Goal: Transaction & Acquisition: Purchase product/service

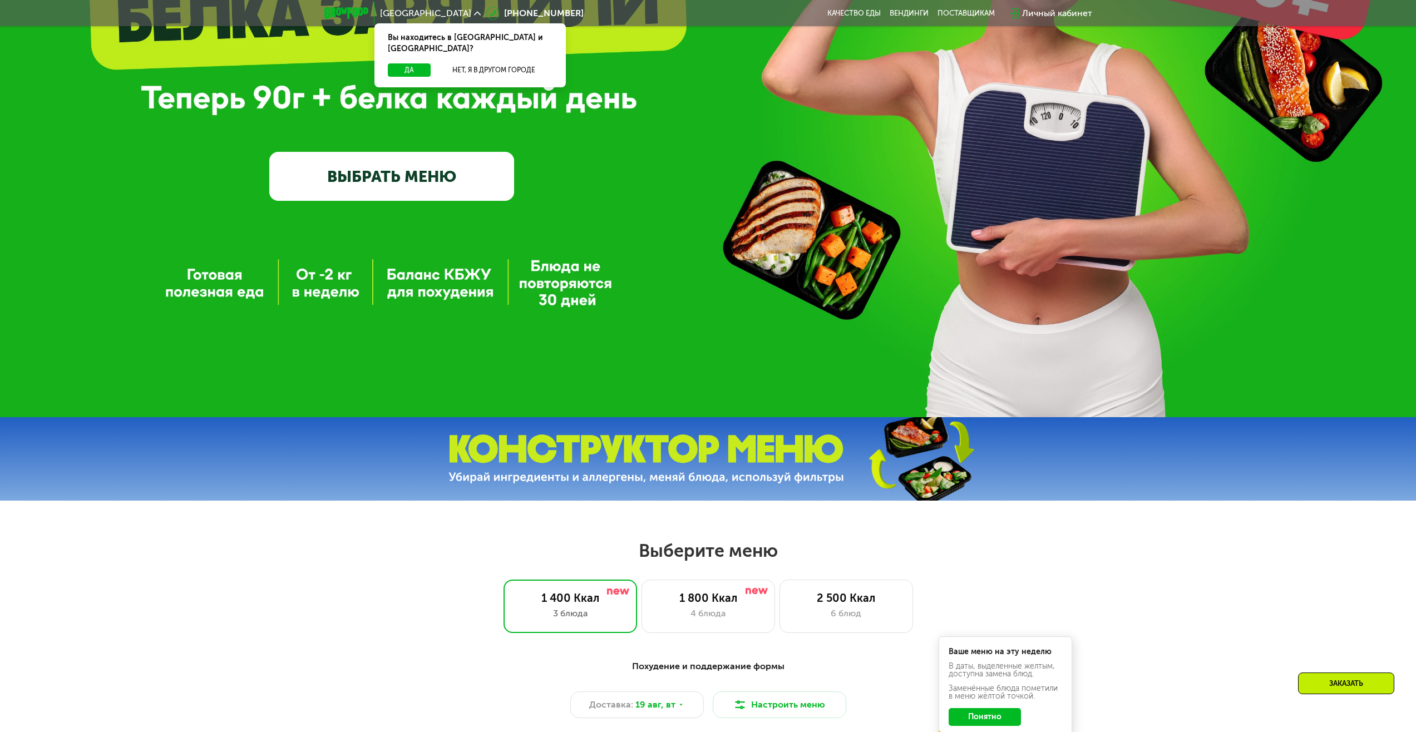
scroll to position [111, 0]
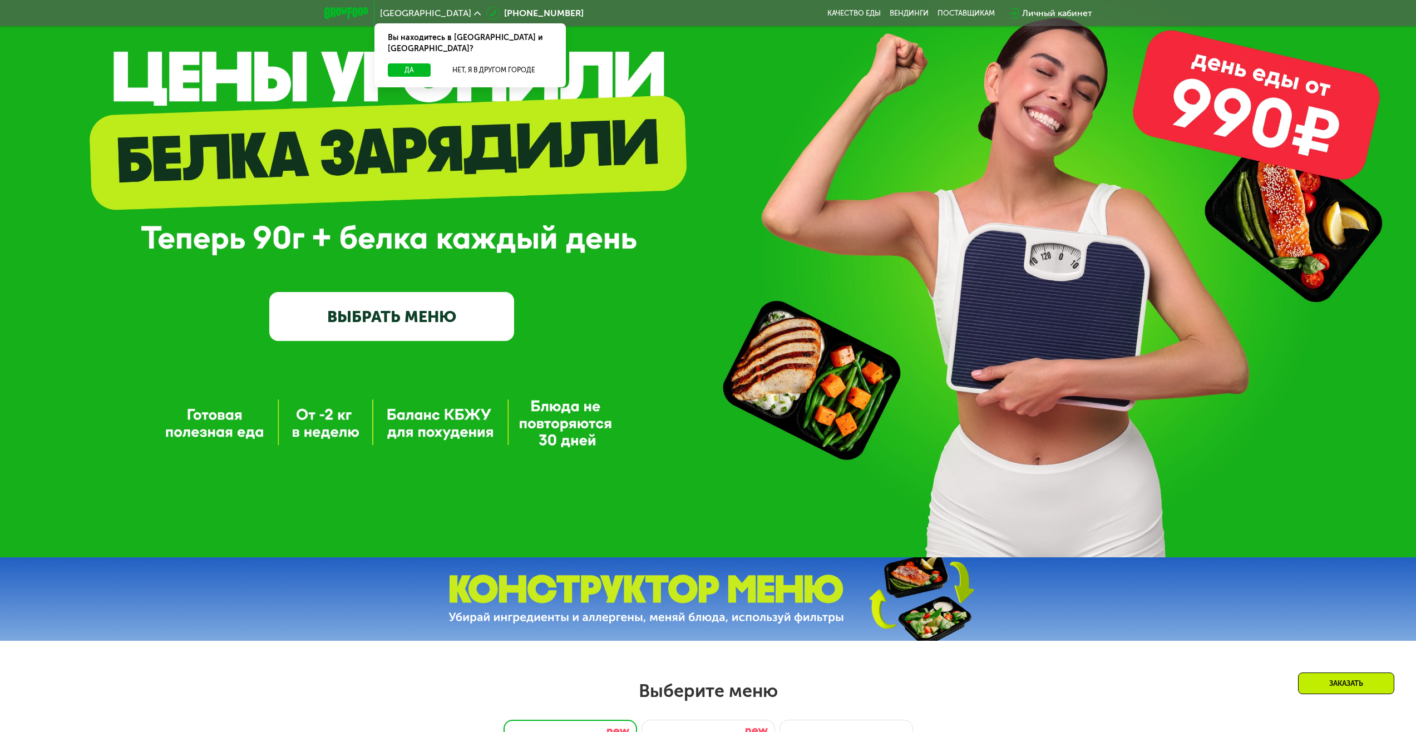
click at [451, 322] on link "ВЫБРАТЬ МЕНЮ" at bounding box center [391, 316] width 245 height 49
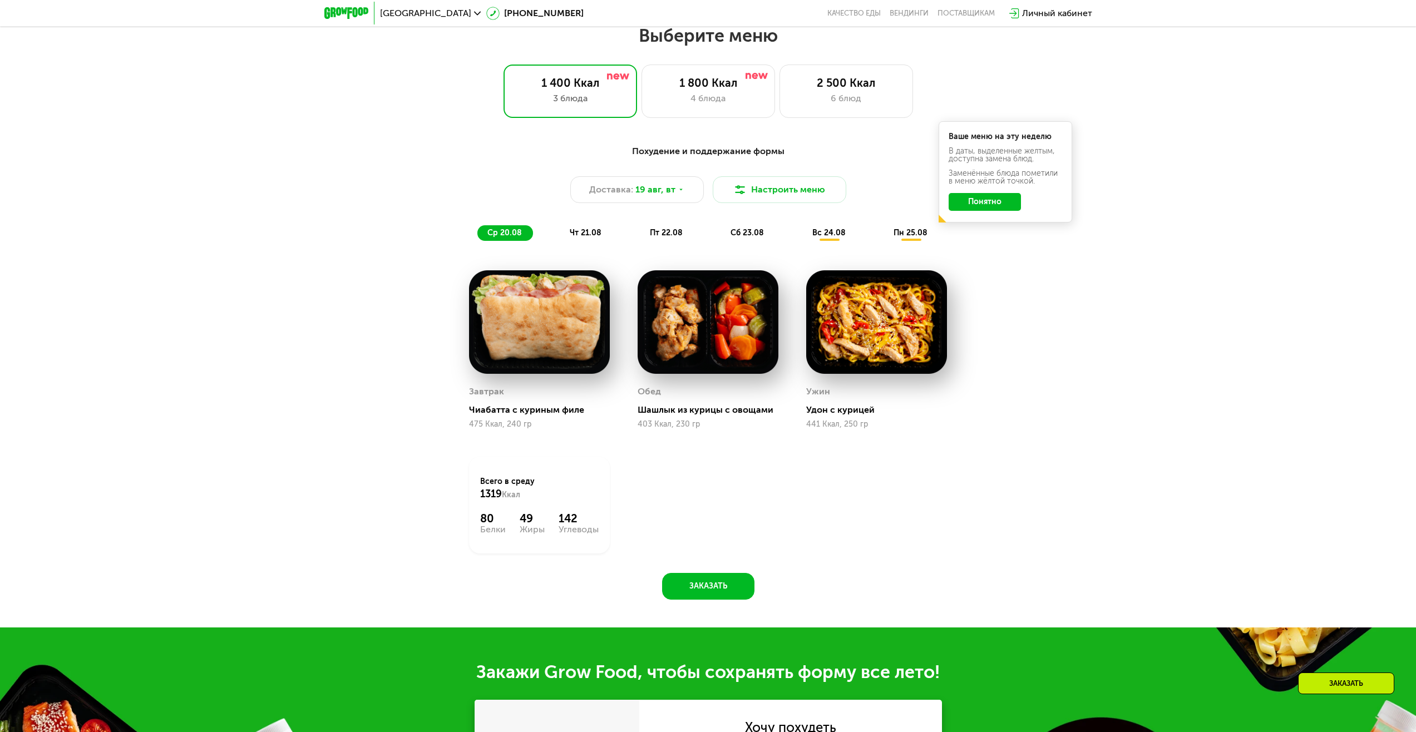
scroll to position [769, 0]
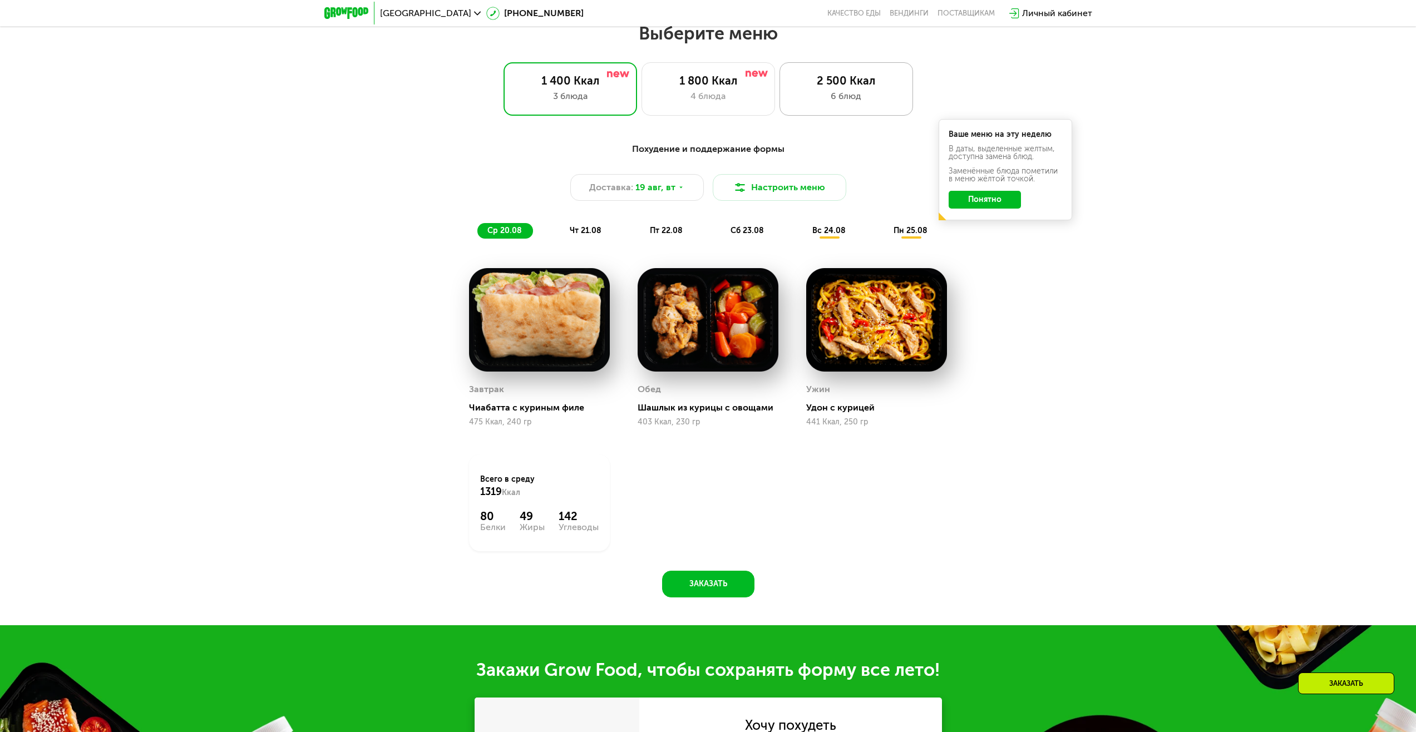
click at [843, 100] on div "6 блюд" at bounding box center [846, 96] width 110 height 13
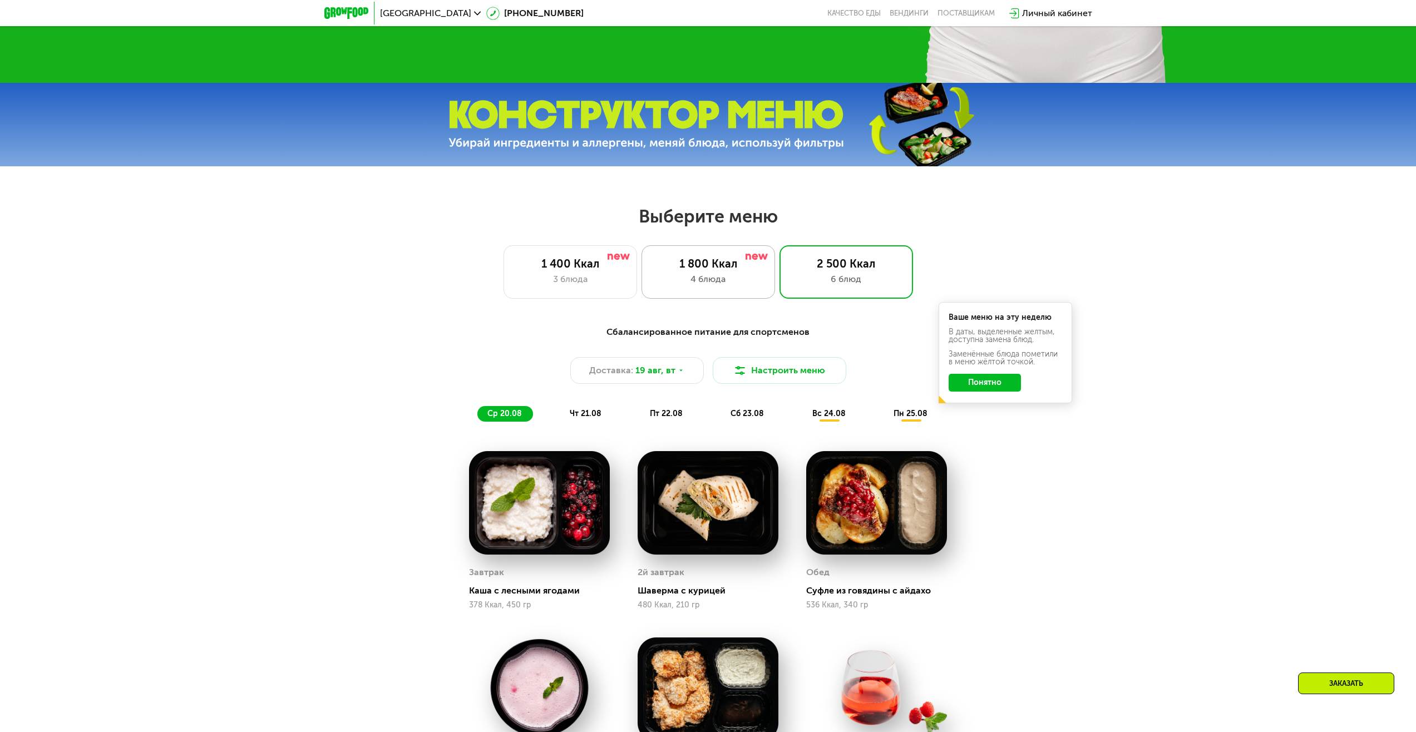
scroll to position [491, 0]
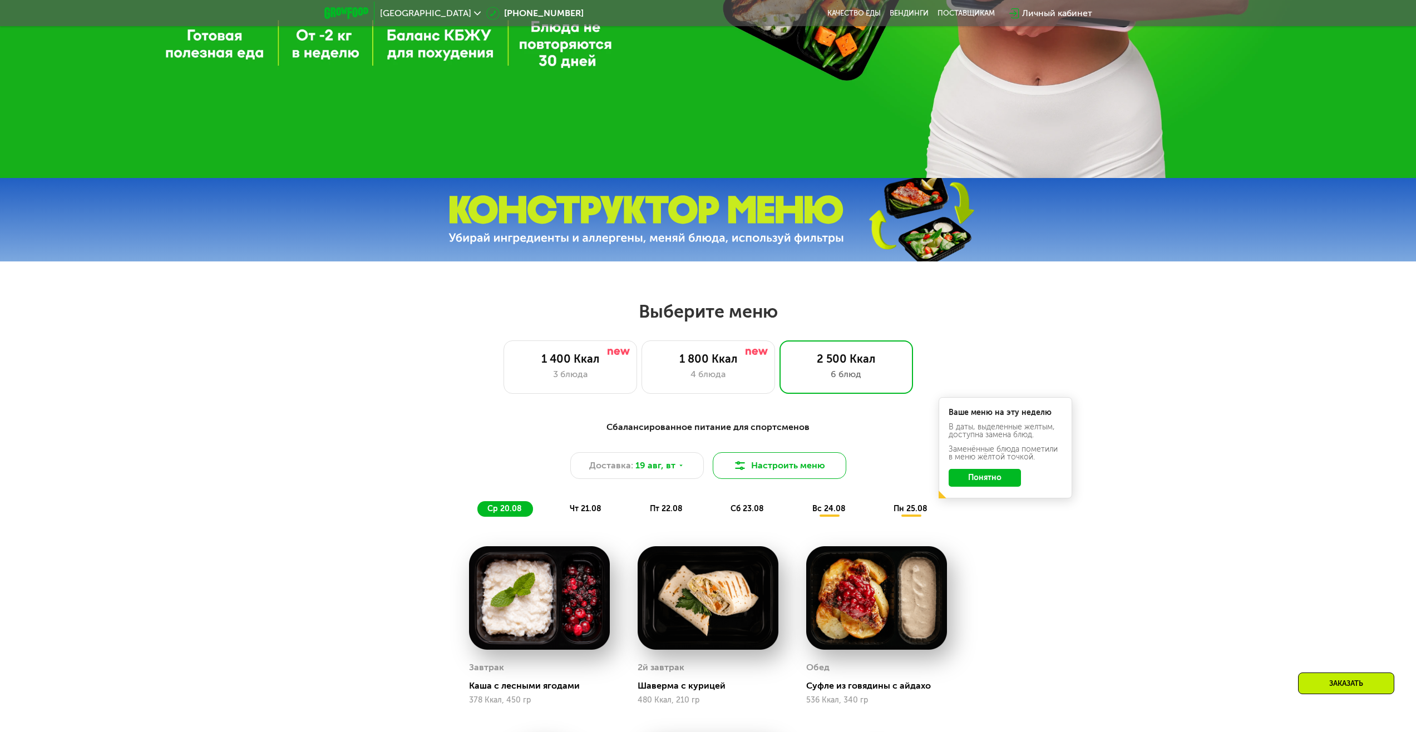
click at [809, 472] on button "Настроить меню" at bounding box center [780, 465] width 134 height 27
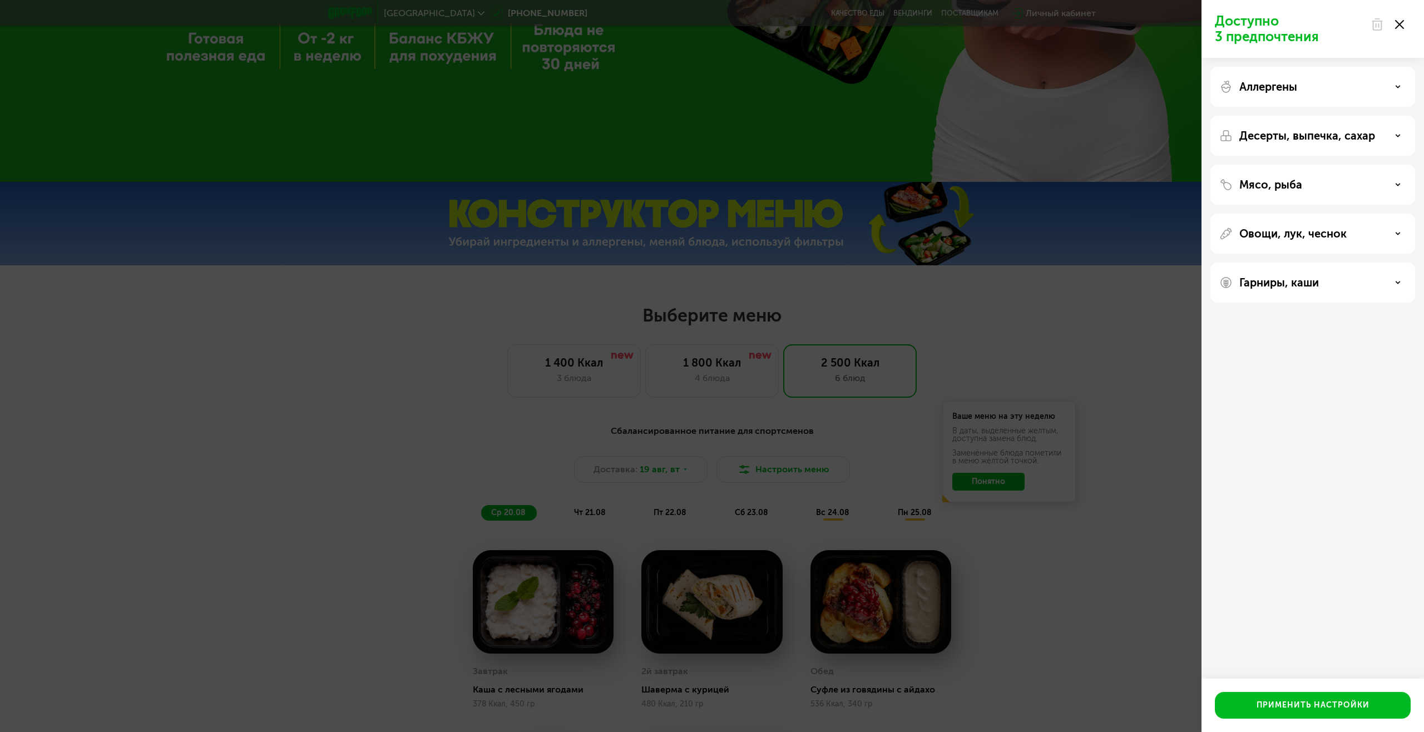
click at [1403, 23] on icon at bounding box center [1399, 24] width 9 height 9
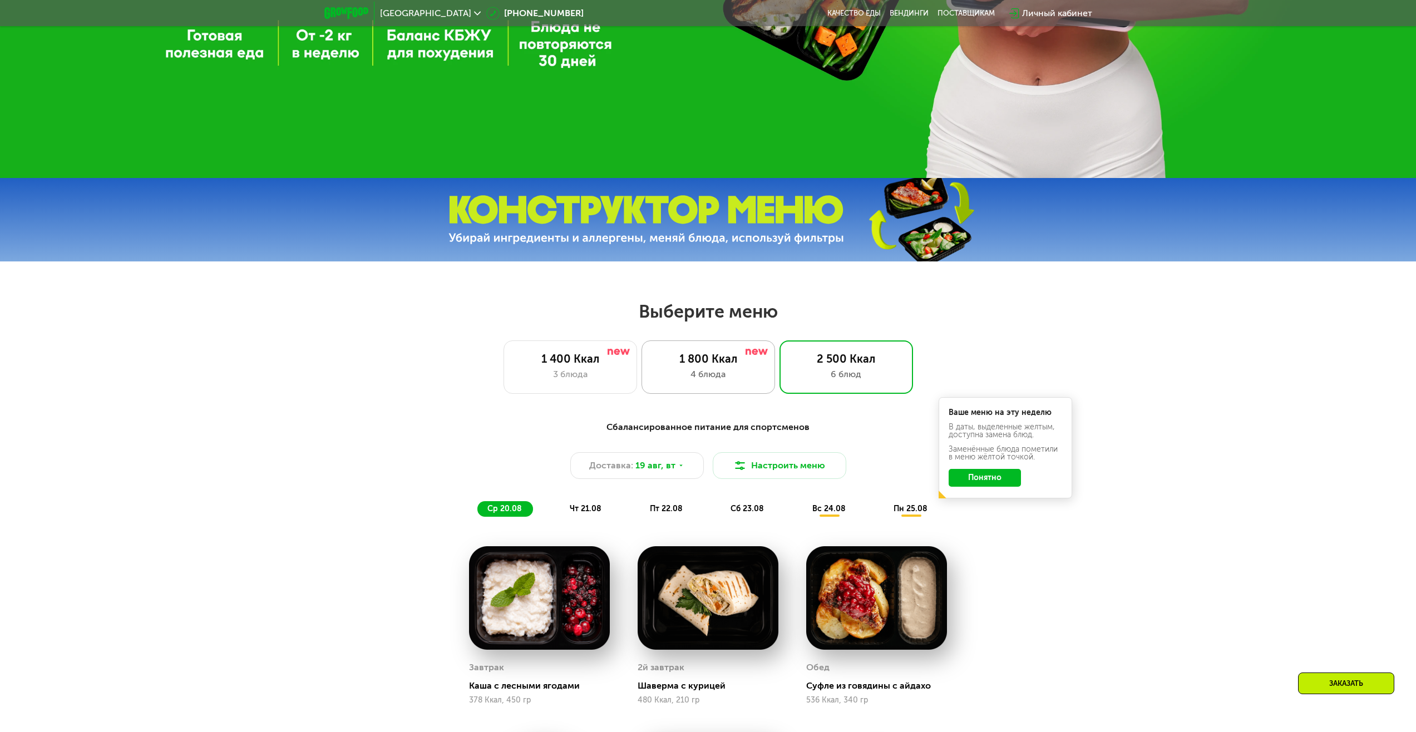
click at [749, 380] on div "4 блюда" at bounding box center [708, 374] width 110 height 13
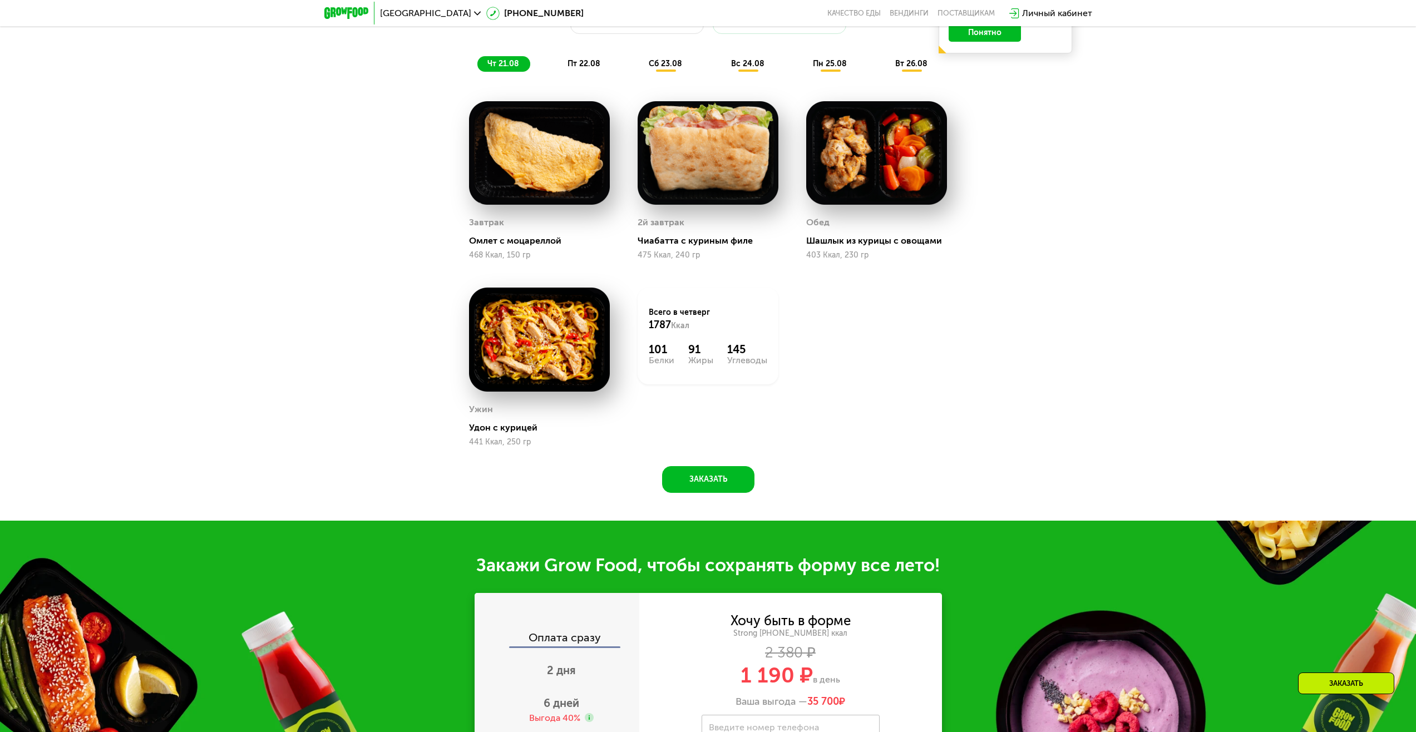
scroll to position [1158, 0]
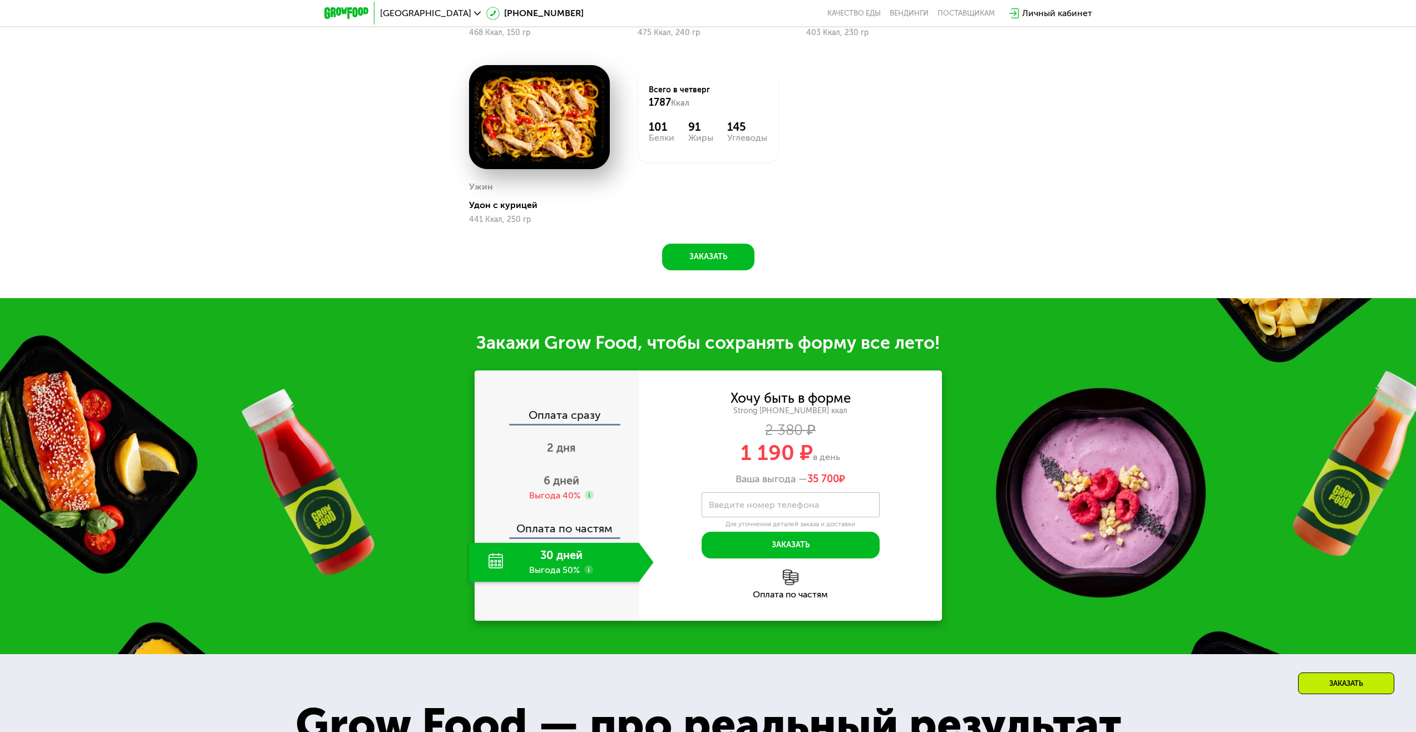
click at [571, 568] on div "30 дней Выгода 50%" at bounding box center [554, 562] width 170 height 39
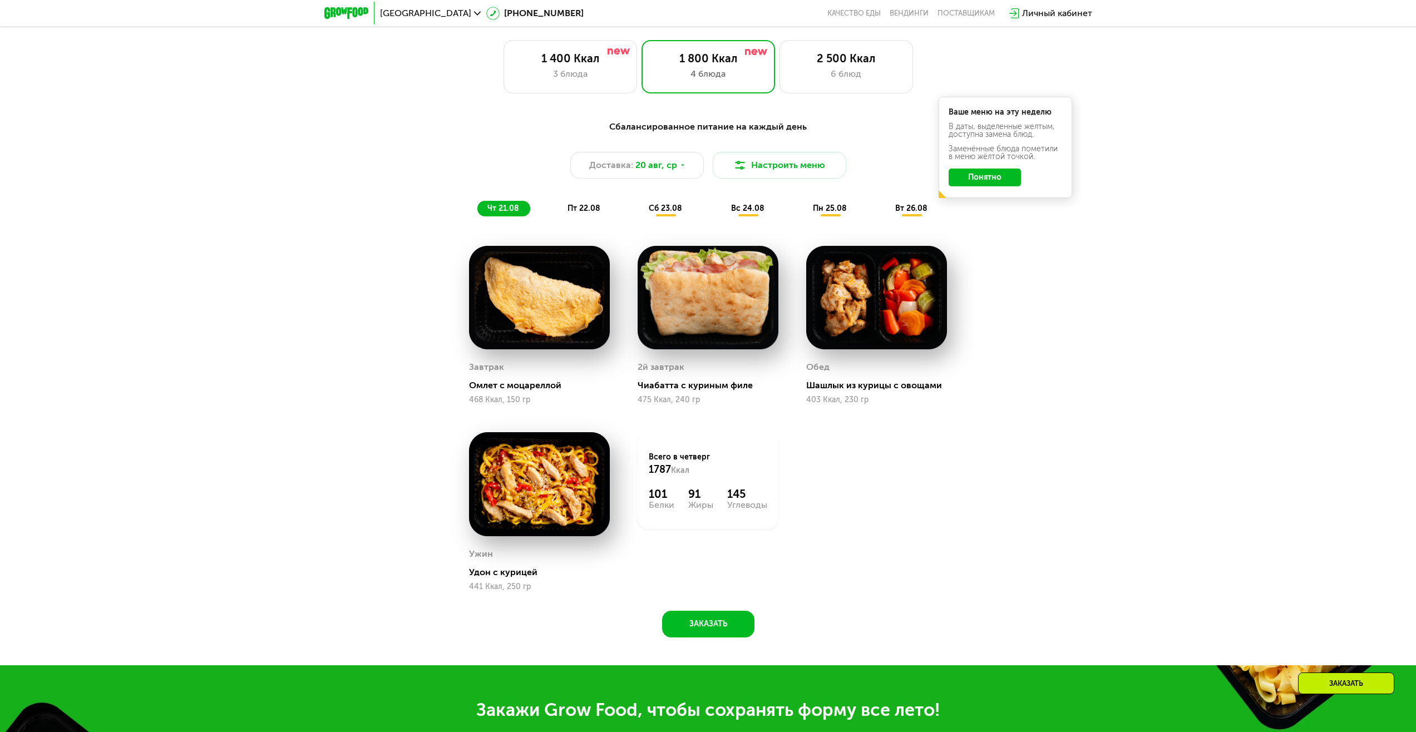
scroll to position [880, 0]
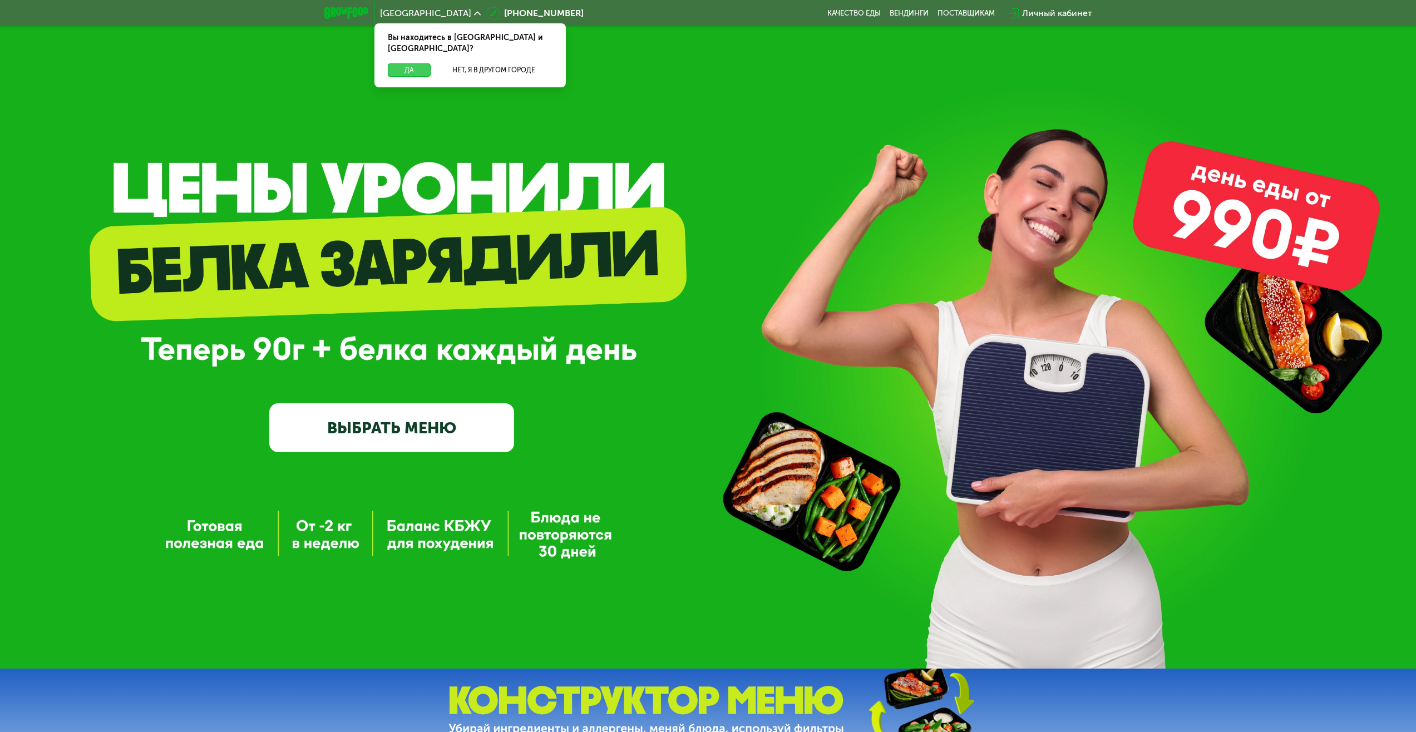
click at [419, 63] on button "Да" at bounding box center [409, 69] width 43 height 13
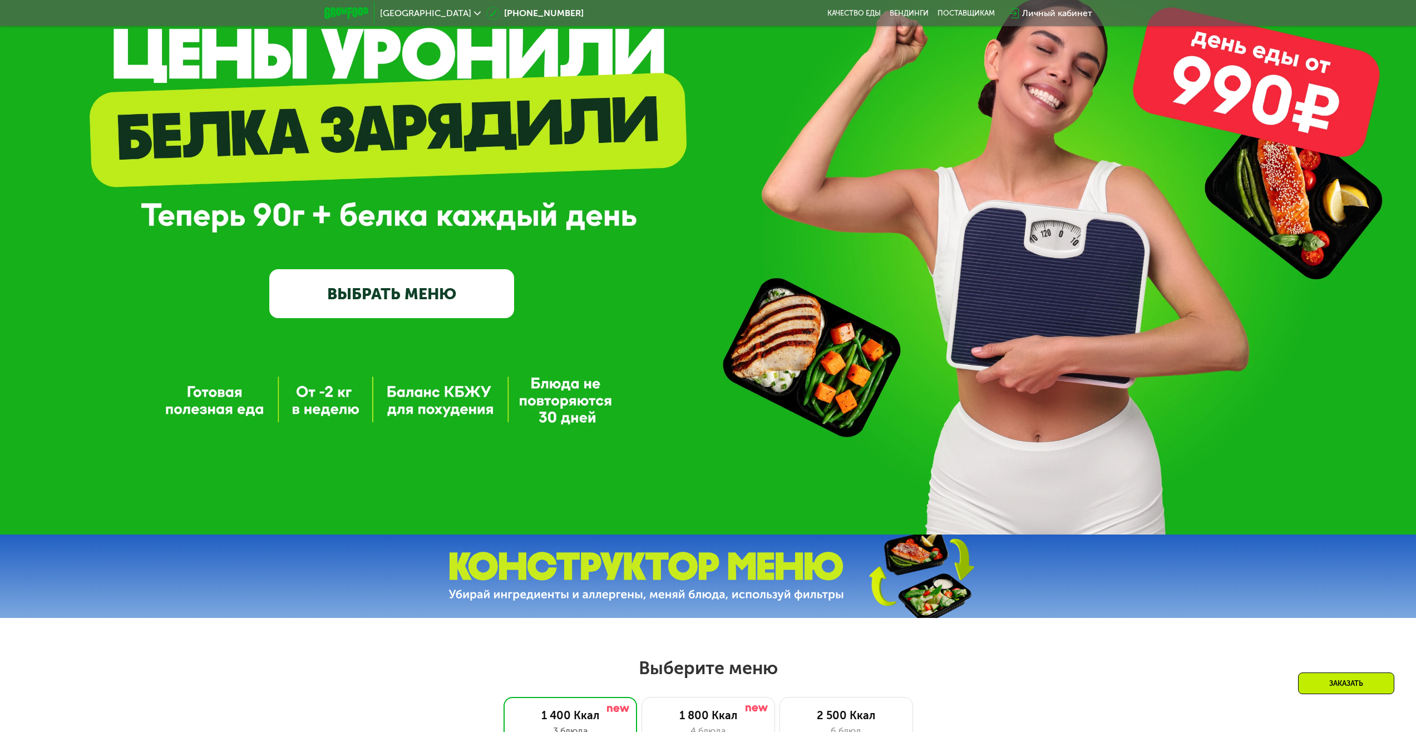
scroll to position [111, 0]
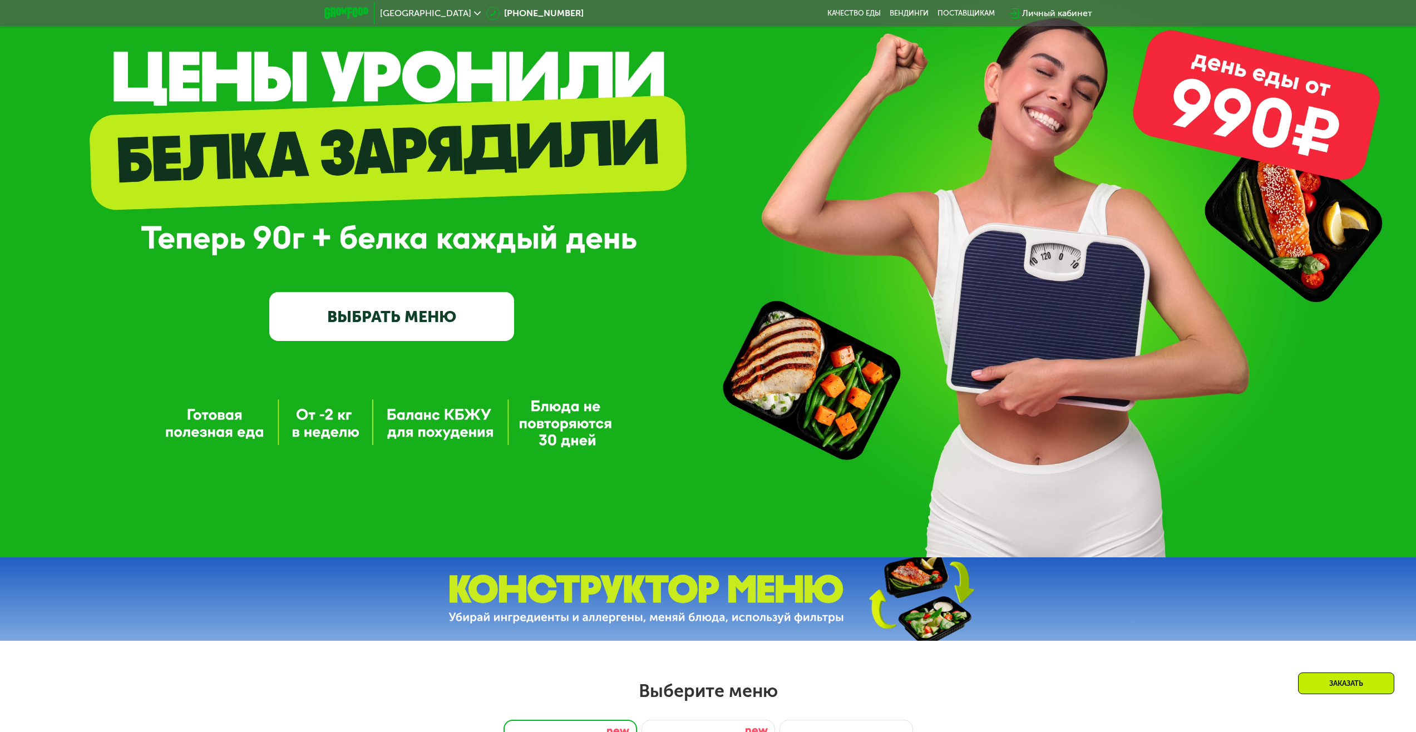
click at [420, 322] on link "ВЫБРАТЬ МЕНЮ" at bounding box center [391, 316] width 245 height 49
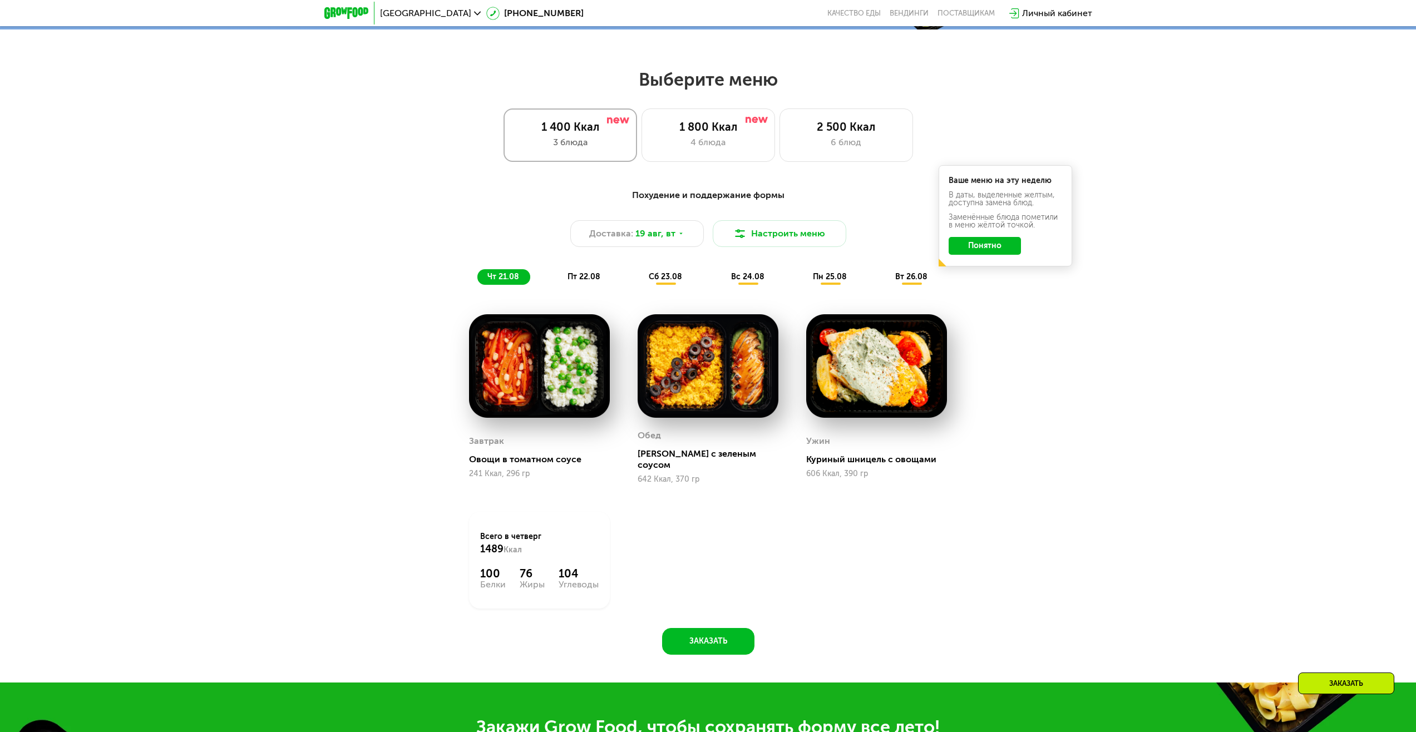
scroll to position [769, 0]
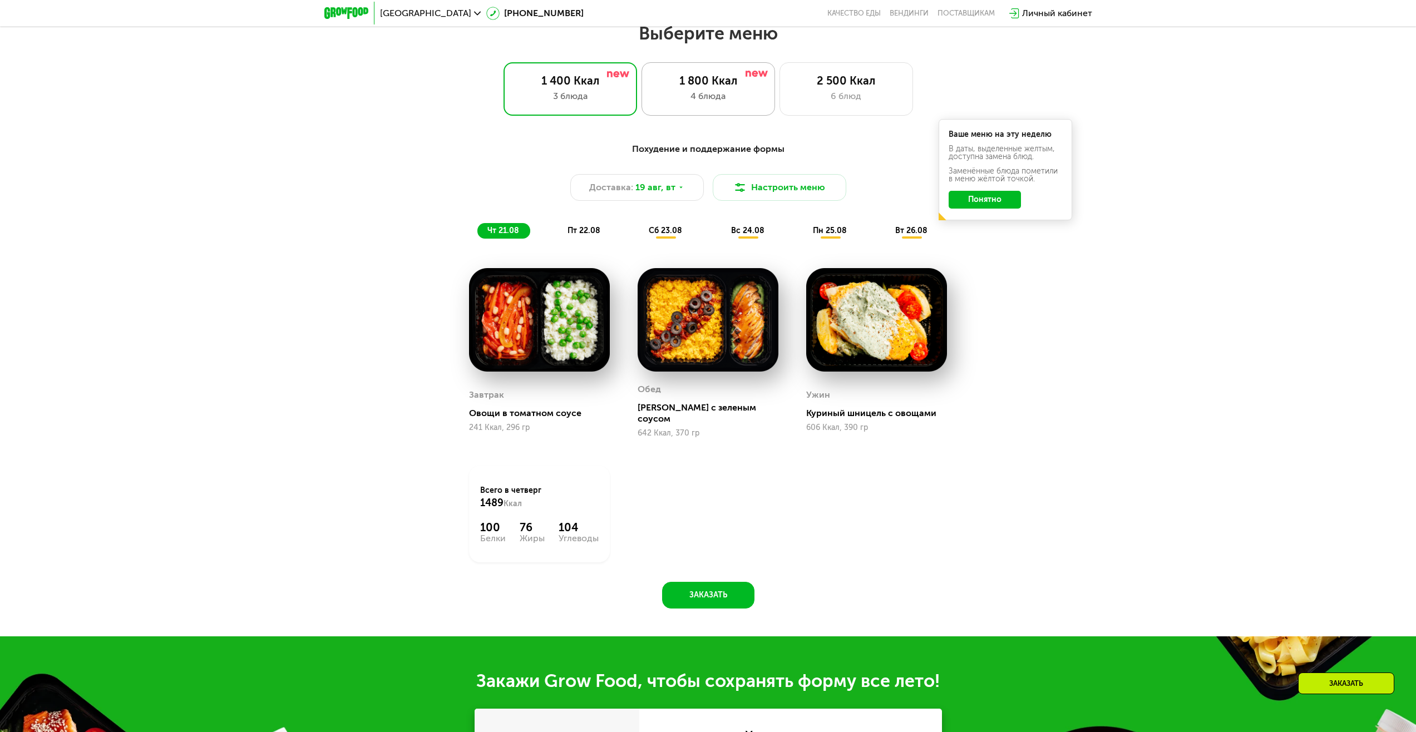
click at [718, 101] on div "4 блюда" at bounding box center [708, 96] width 110 height 13
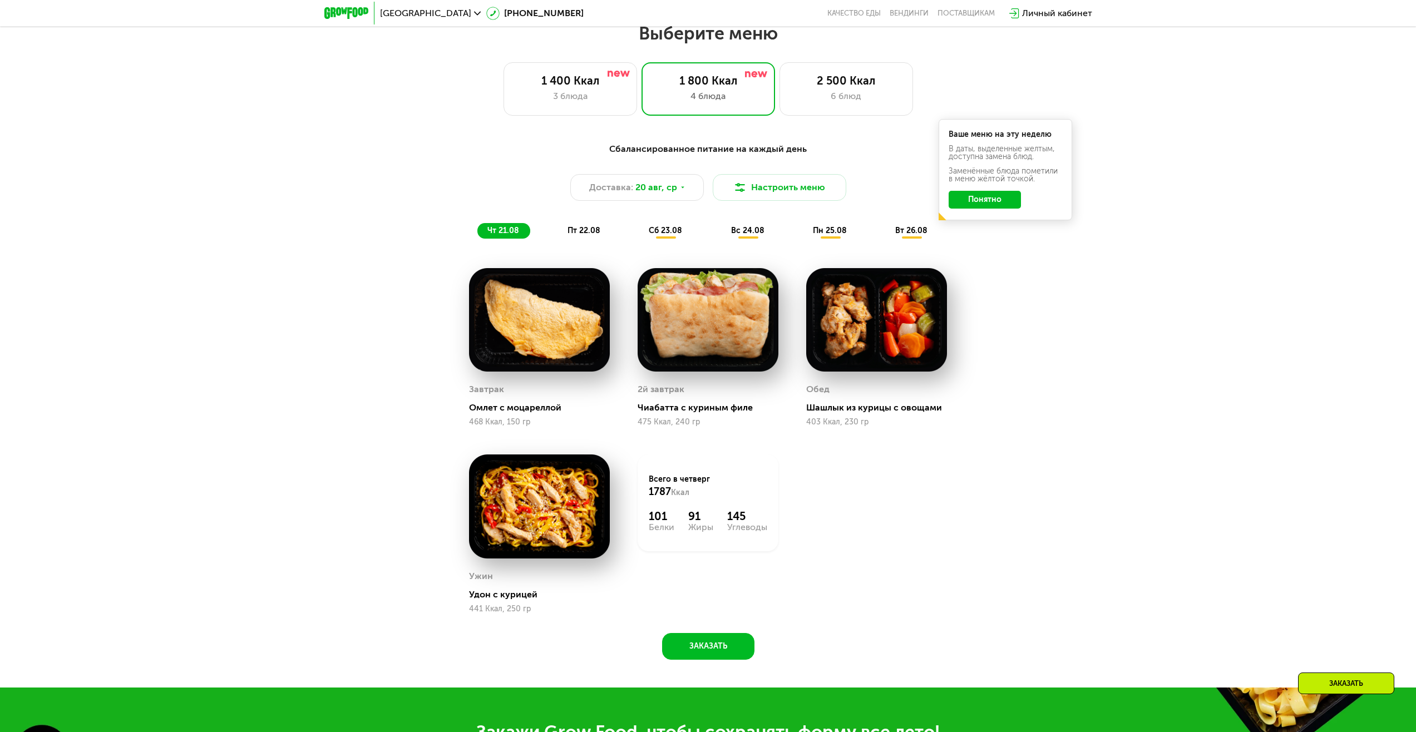
click at [599, 232] on span "пт 22.08" at bounding box center [583, 230] width 33 height 9
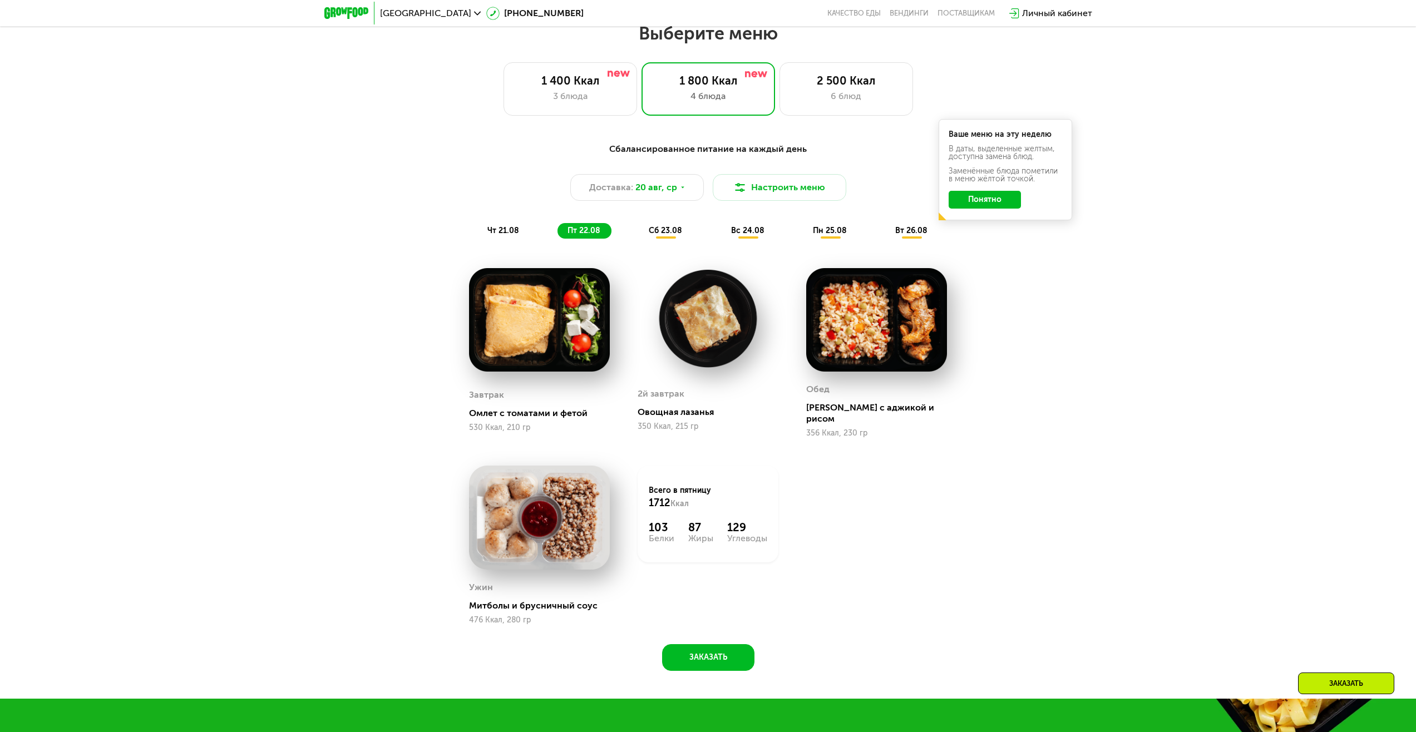
click at [673, 232] on span "сб 23.08" at bounding box center [665, 230] width 33 height 9
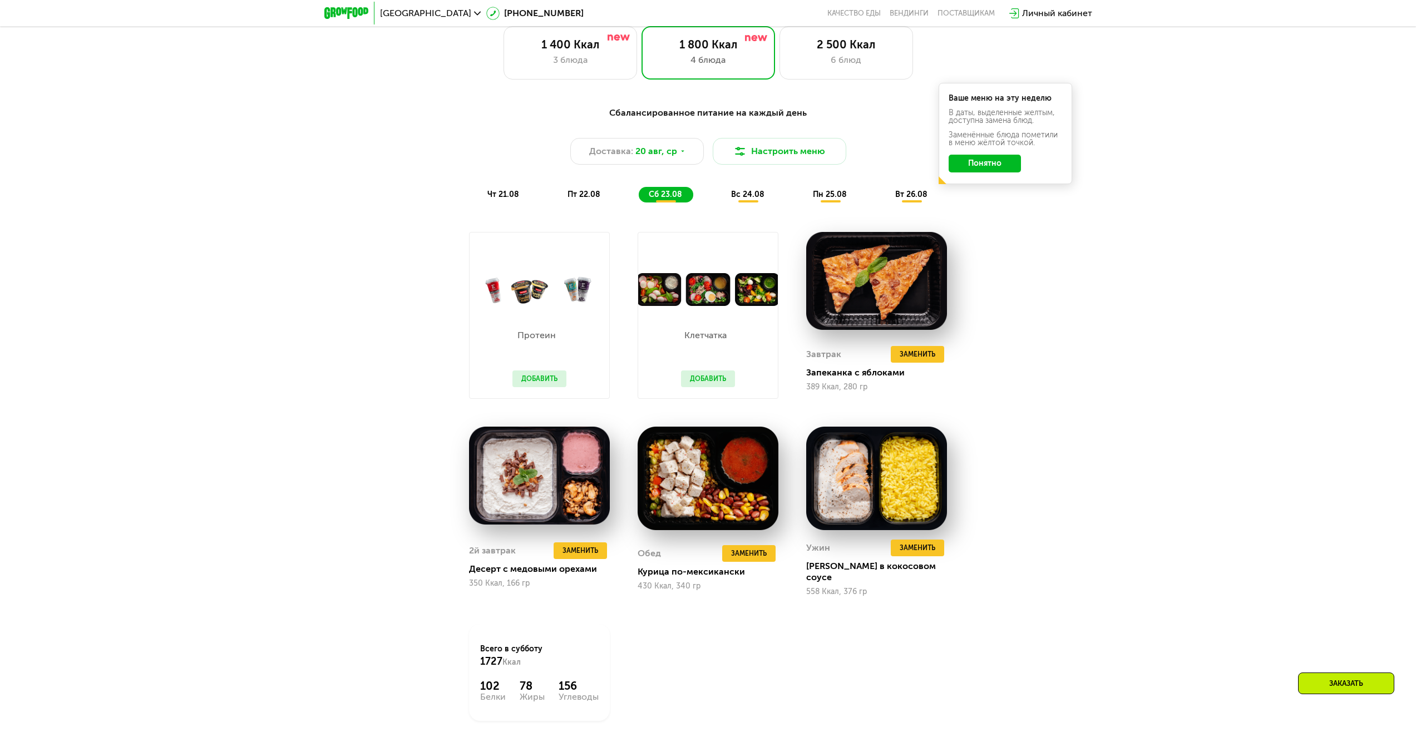
scroll to position [824, 0]
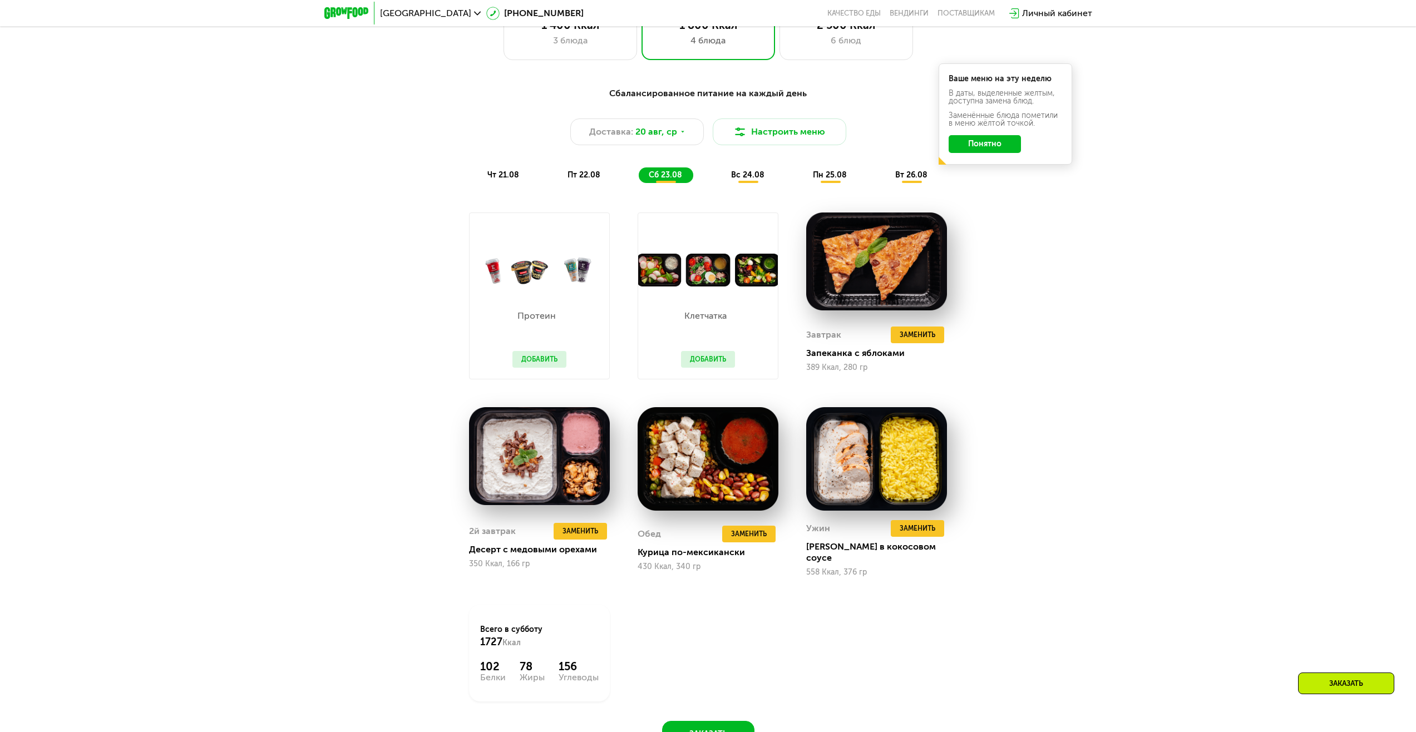
click at [542, 374] on div "Протеин Добавить" at bounding box center [539, 332] width 76 height 92
click at [546, 367] on button "Добавить" at bounding box center [539, 359] width 54 height 17
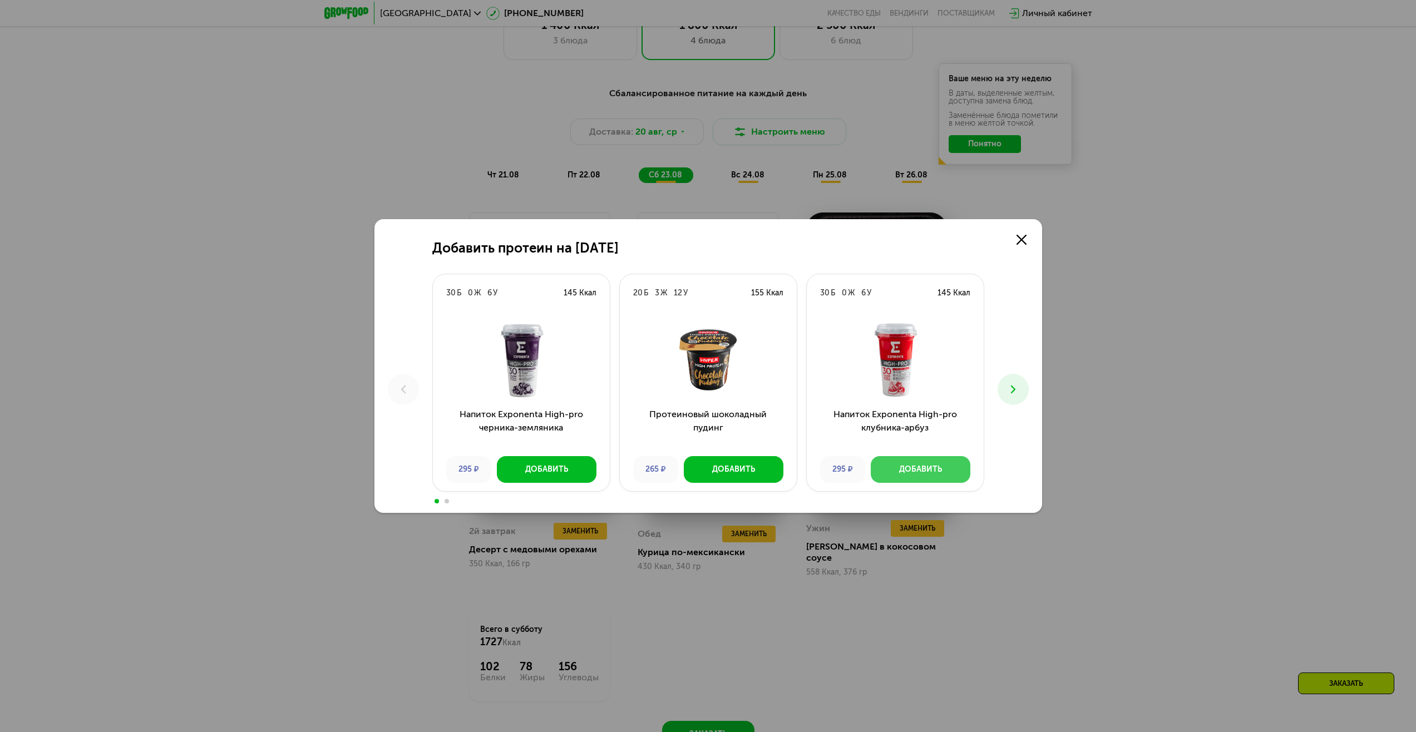
click at [914, 478] on button "Добавить" at bounding box center [921, 469] width 100 height 27
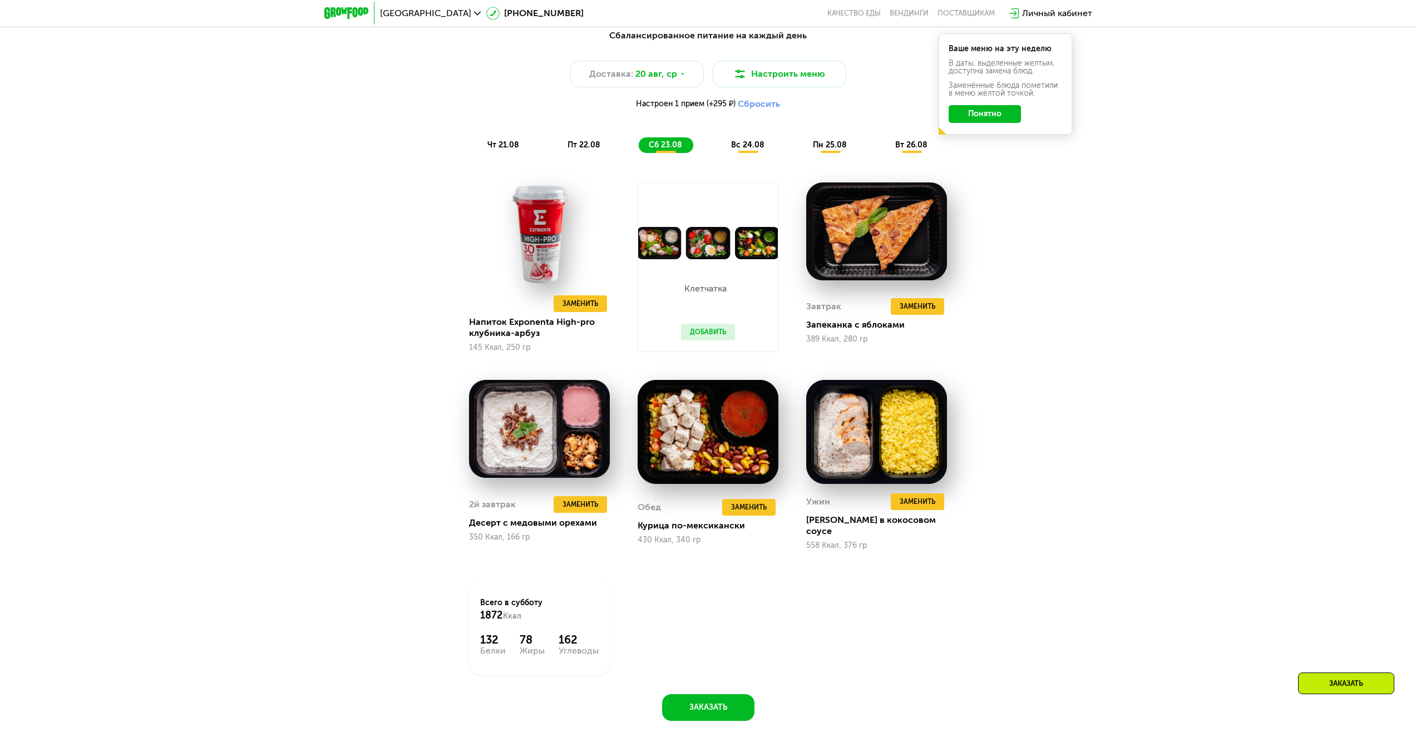
scroll to position [880, 0]
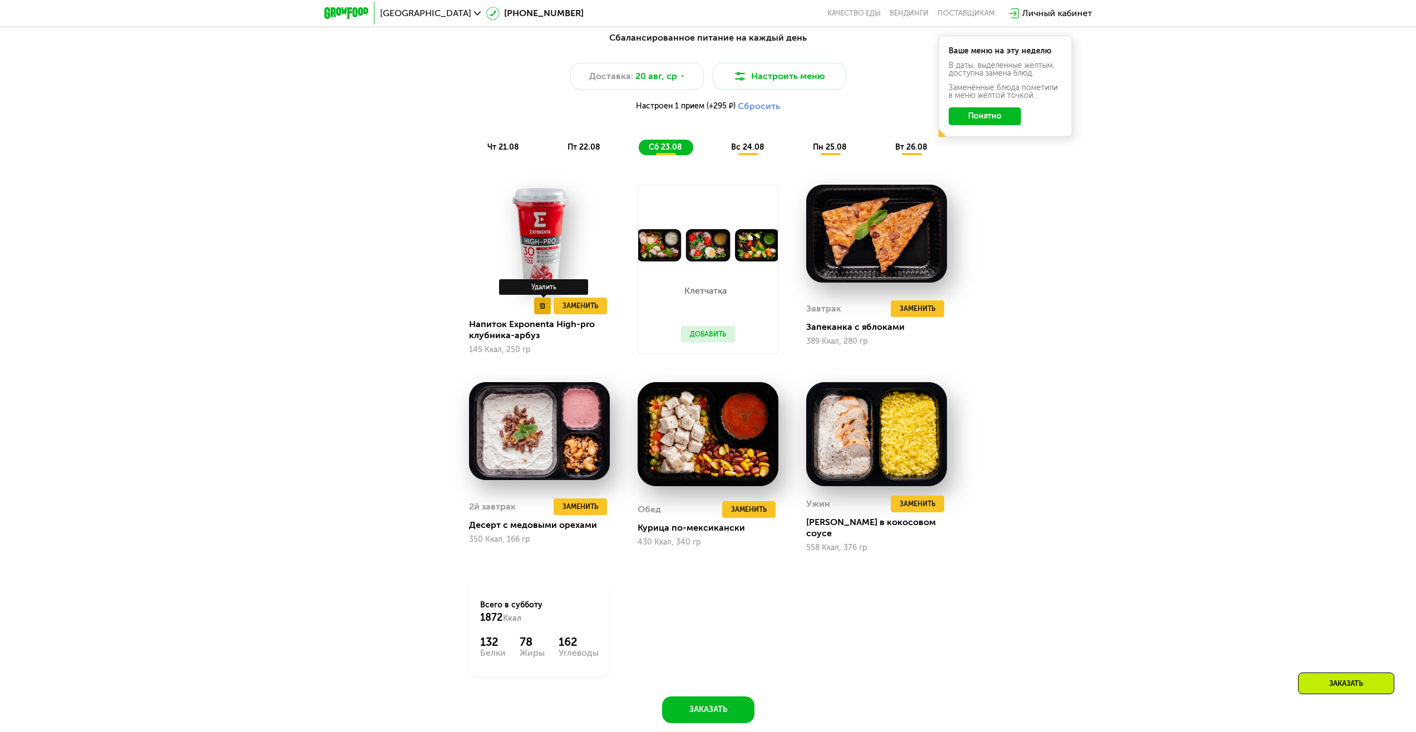
click at [542, 309] on use at bounding box center [542, 306] width 5 height 6
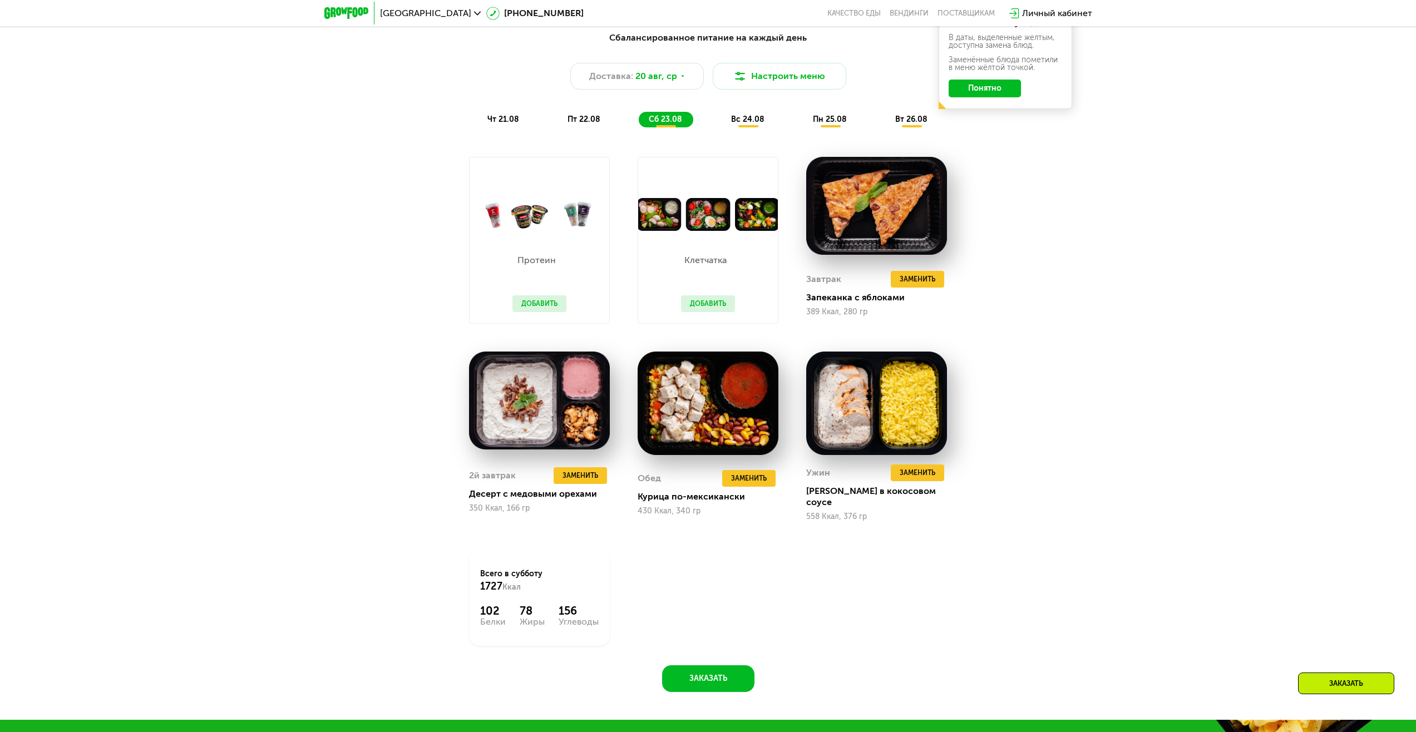
scroll to position [769, 0]
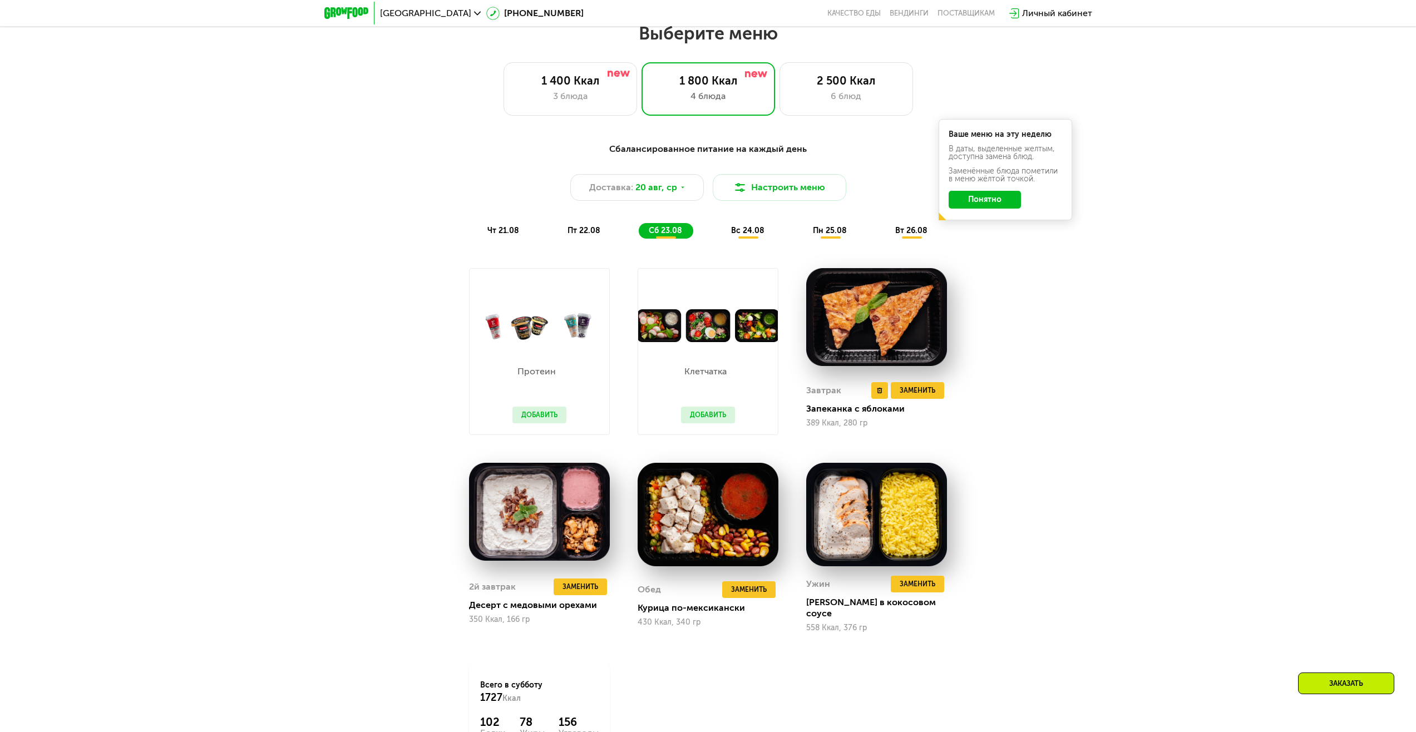
click at [863, 350] on img at bounding box center [876, 317] width 141 height 98
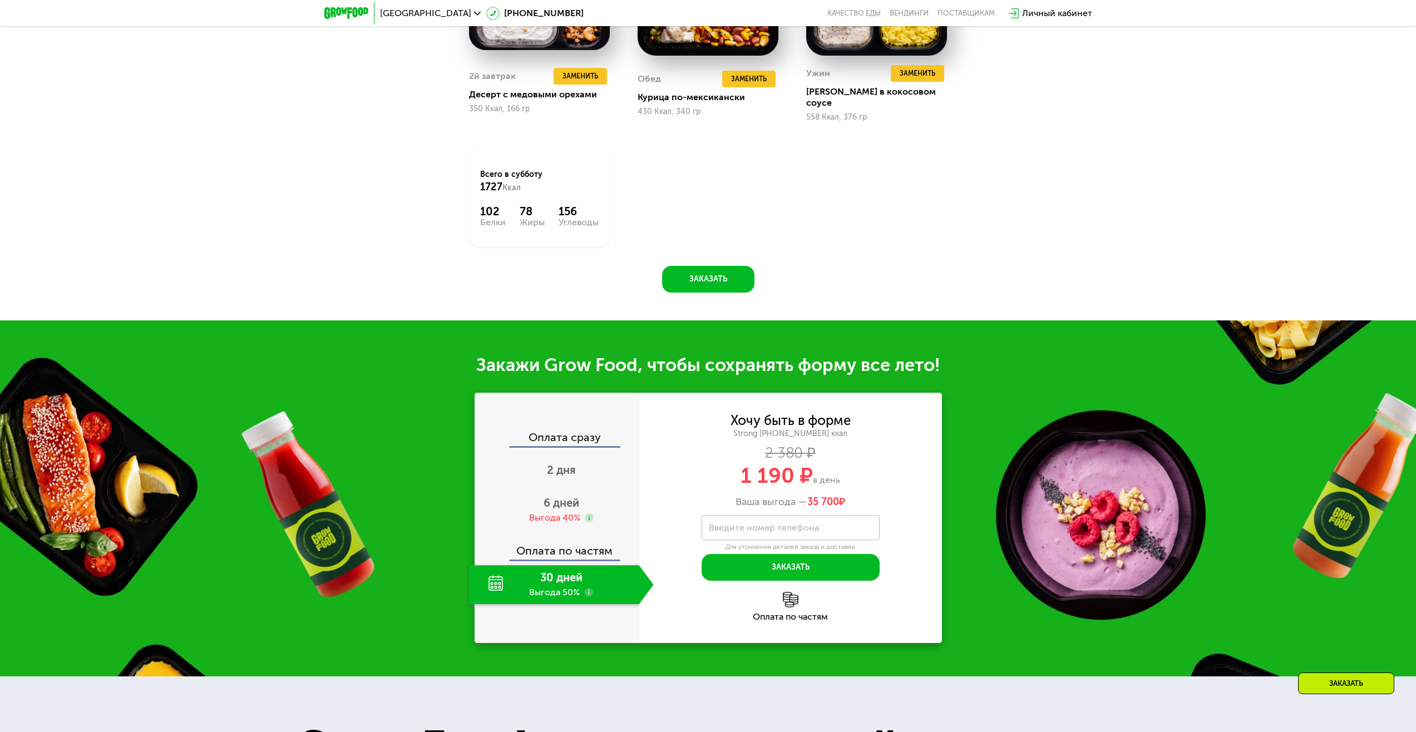
scroll to position [1436, 0]
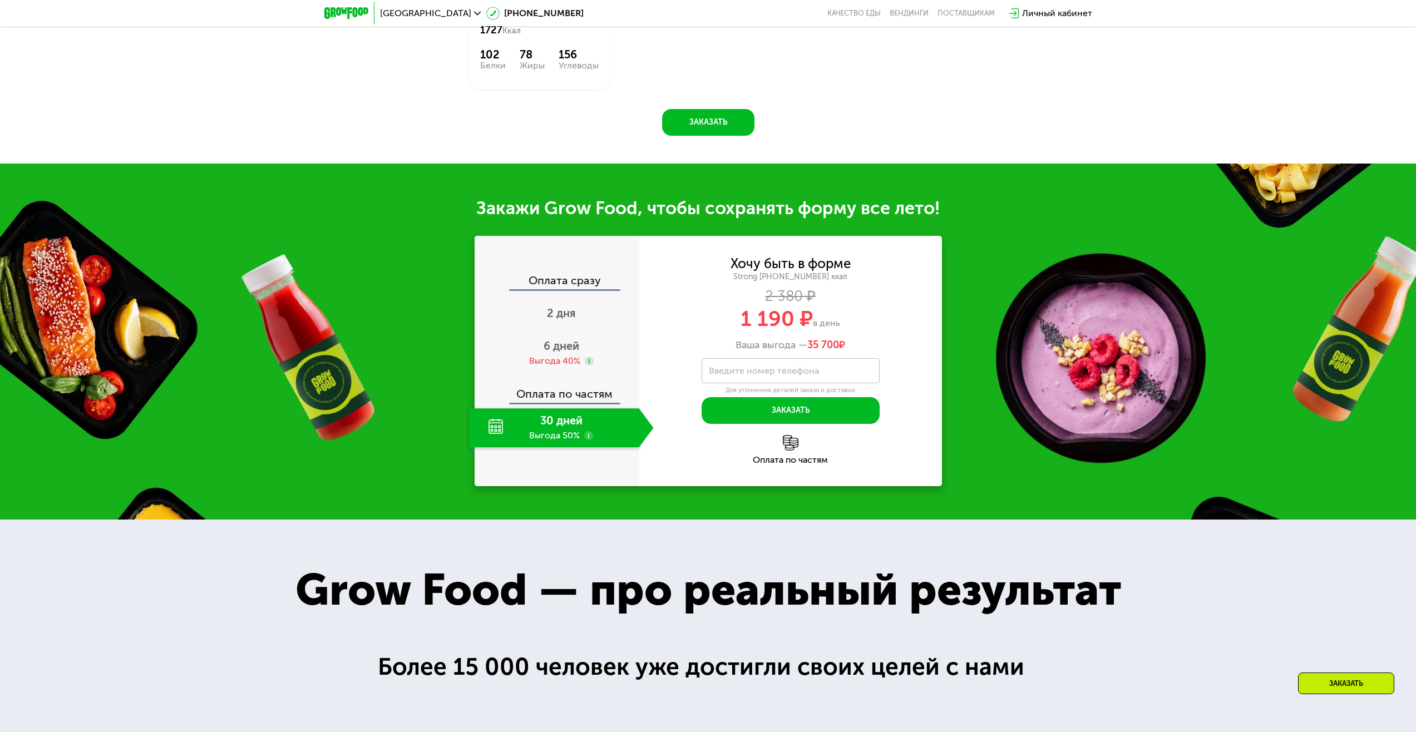
click at [577, 434] on div "30 дней Выгода 50%" at bounding box center [554, 427] width 170 height 39
click at [574, 430] on div "30 дней Выгода 50%" at bounding box center [554, 427] width 170 height 39
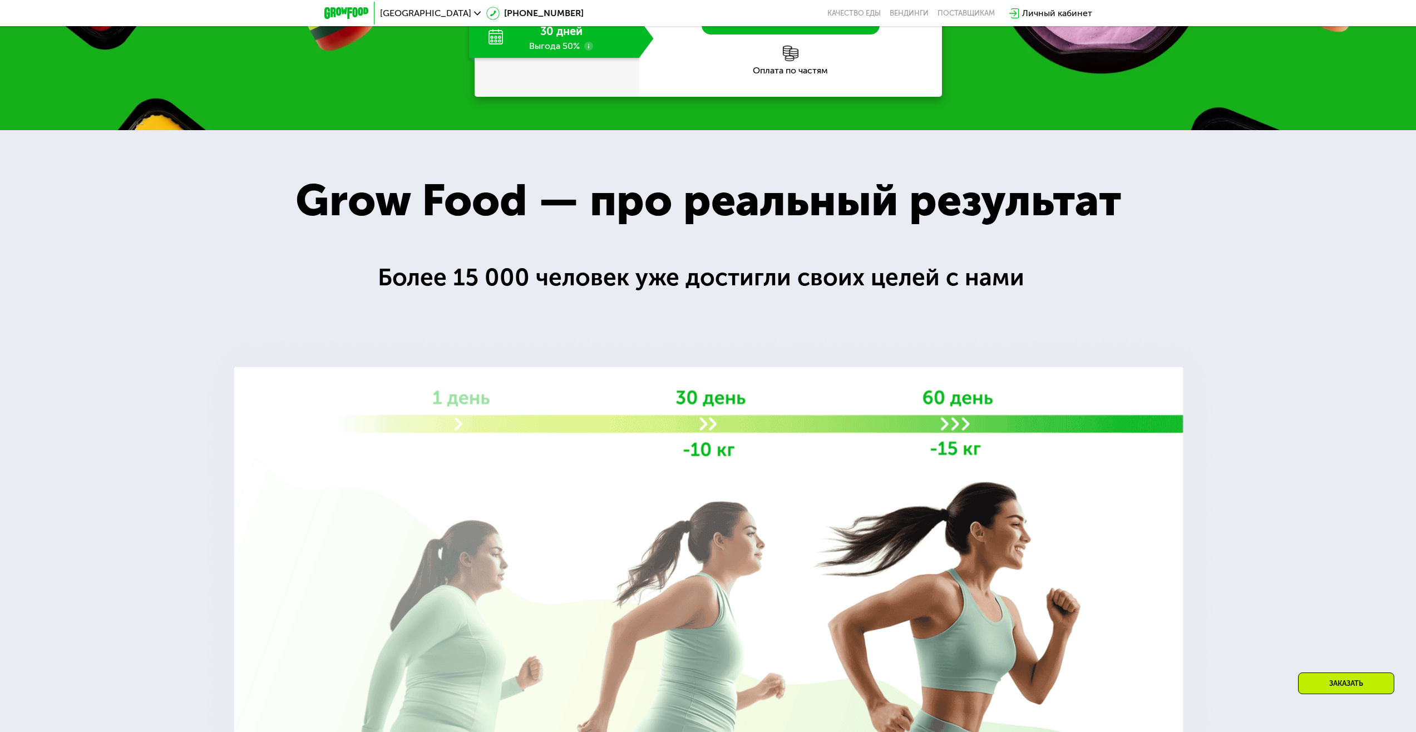
scroll to position [1548, 0]
